Goal: Browse casually: Explore the website without a specific task or goal

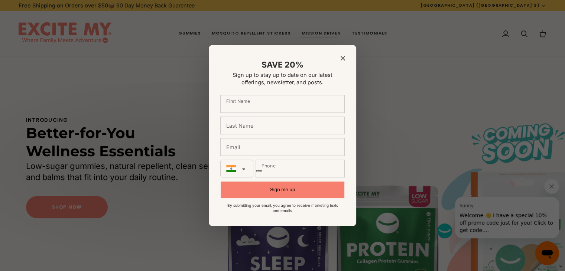
click at [347, 55] on div "SAVE 20% Sign up to stay up to date on our latest offerings, newsletter, and po…" at bounding box center [283, 135] width 148 height 181
click at [342, 57] on icon "Close modal" at bounding box center [343, 58] width 4 height 4
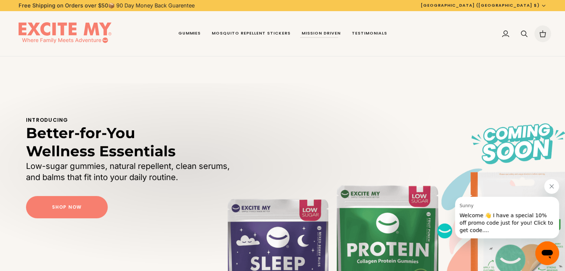
click at [543, 33] on icon at bounding box center [542, 33] width 7 height 7
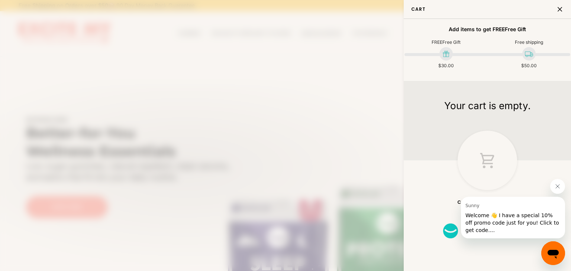
click at [559, 188] on icon "Close message from Sunny" at bounding box center [558, 187] width 6 height 6
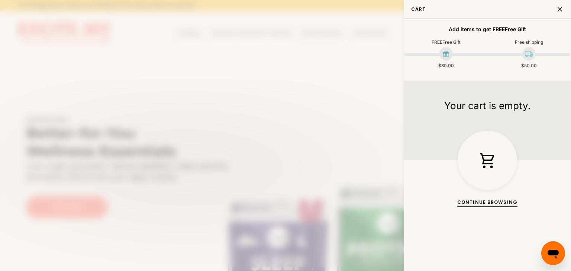
click at [501, 200] on p "Continue browsing" at bounding box center [487, 198] width 60 height 16
